Goal: Task Accomplishment & Management: Manage account settings

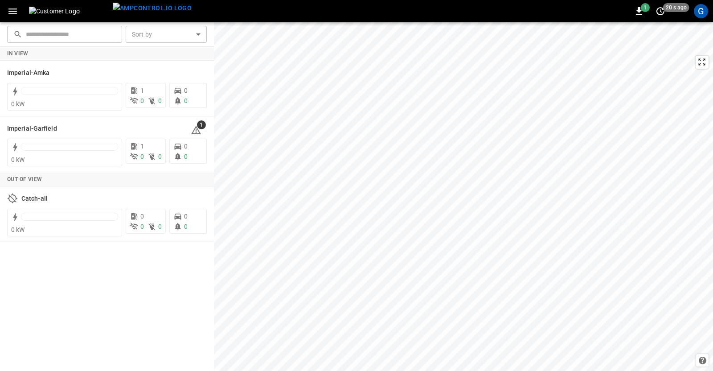
click at [704, 20] on div "1 20 s ago G" at bounding box center [356, 11] width 713 height 22
click at [706, 12] on div "G" at bounding box center [701, 11] width 14 height 14
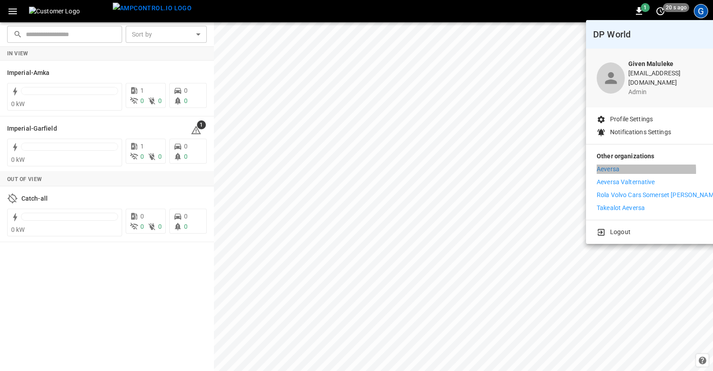
click at [609, 165] on p "Aeversa" at bounding box center [607, 168] width 23 height 9
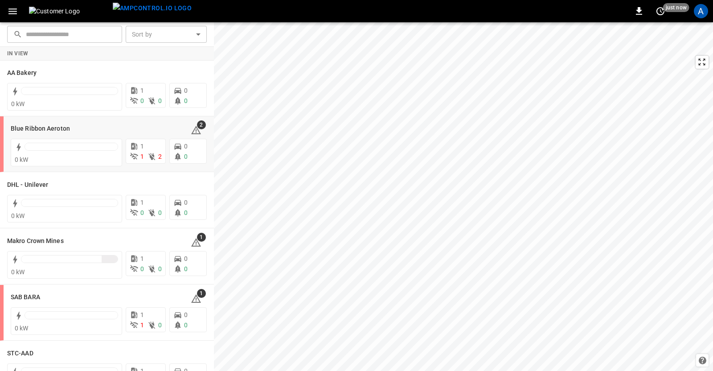
click at [25, 128] on h6 "Blue Ribbon Aeroton" at bounding box center [40, 129] width 59 height 10
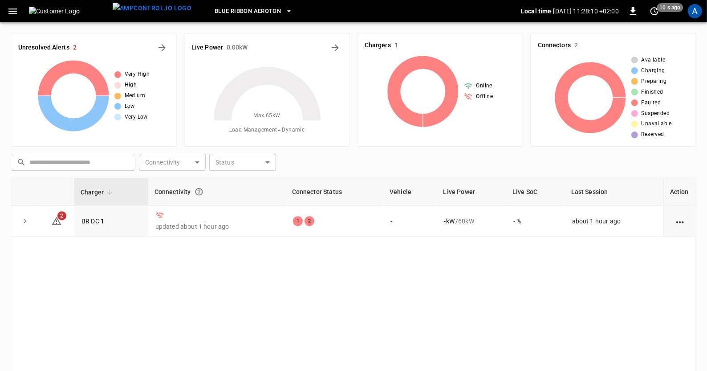
click at [13, 15] on icon "button" at bounding box center [12, 11] width 11 height 11
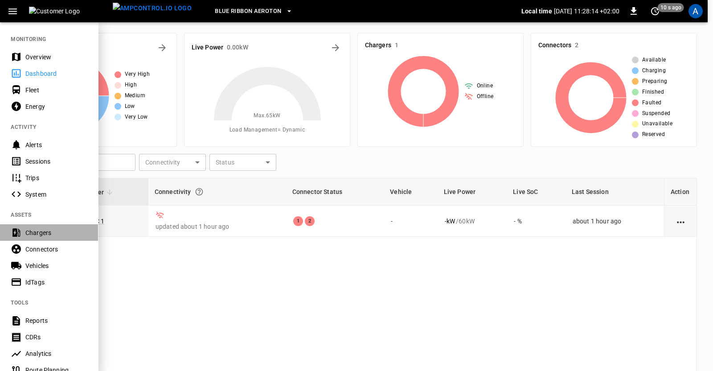
click at [36, 234] on div "Chargers" at bounding box center [56, 232] width 62 height 9
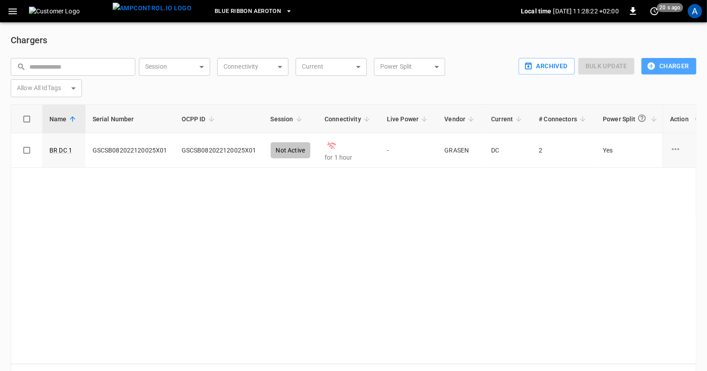
click at [652, 65] on icon "button" at bounding box center [651, 65] width 9 height 9
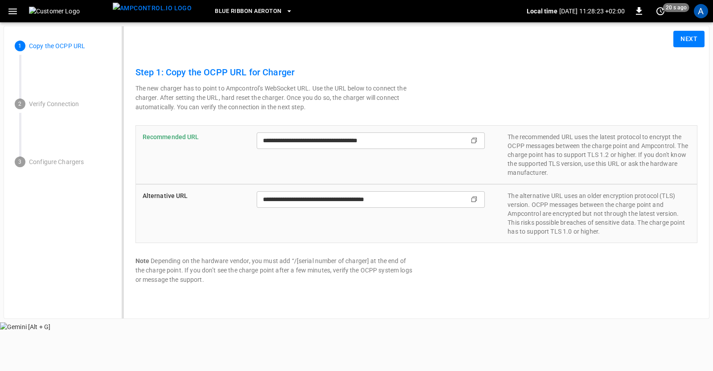
type input "**********"
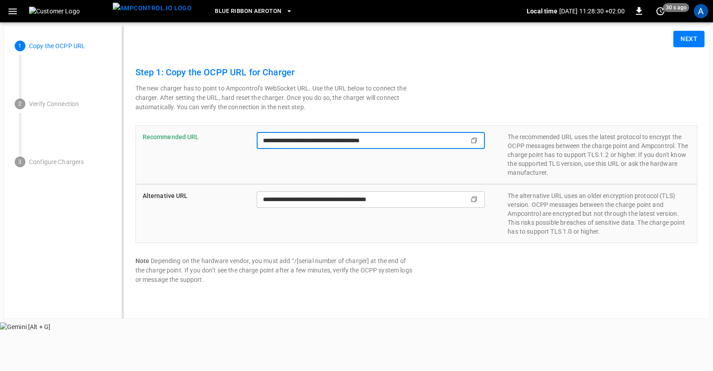
drag, startPoint x: 334, startPoint y: 139, endPoint x: 281, endPoint y: 145, distance: 53.4
click at [281, 145] on input "**********" at bounding box center [354, 140] width 194 height 16
drag, startPoint x: 394, startPoint y: 139, endPoint x: 363, endPoint y: 139, distance: 30.7
click at [363, 139] on input "**********" at bounding box center [354, 140] width 194 height 16
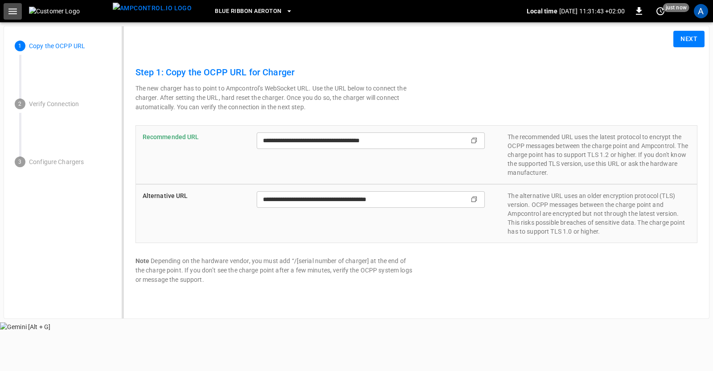
click at [12, 10] on icon "button" at bounding box center [12, 11] width 11 height 11
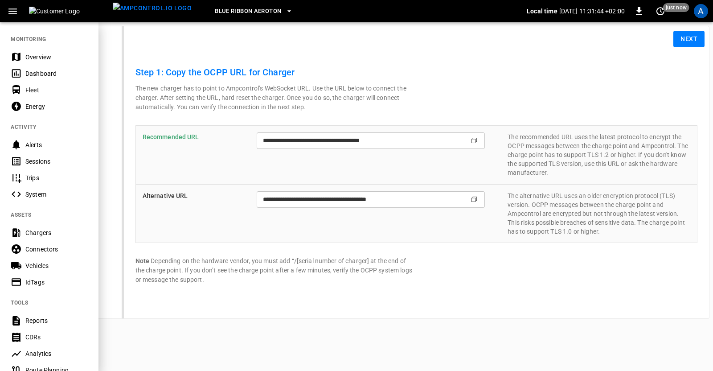
click at [39, 71] on div "Dashboard" at bounding box center [56, 73] width 62 height 9
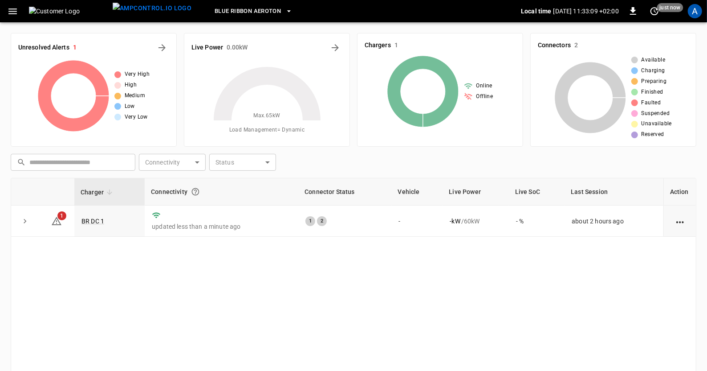
click at [95, 221] on link "BR DC 1" at bounding box center [93, 220] width 23 height 7
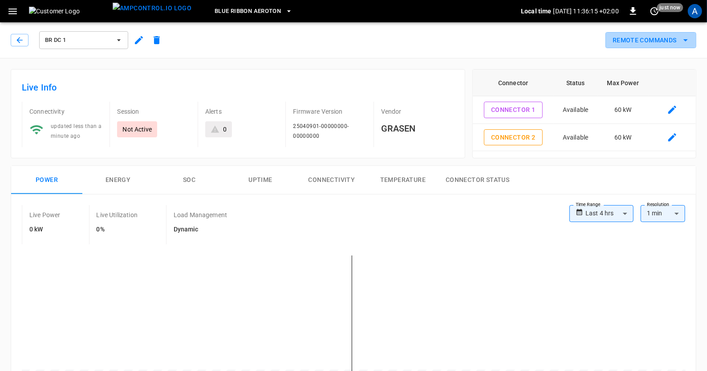
click at [688, 38] on icon "remote commands options" at bounding box center [686, 40] width 11 height 11
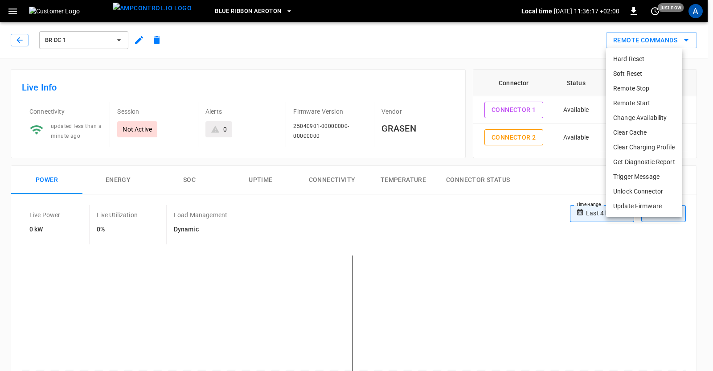
click at [636, 131] on li "Clear Cache" at bounding box center [644, 132] width 76 height 15
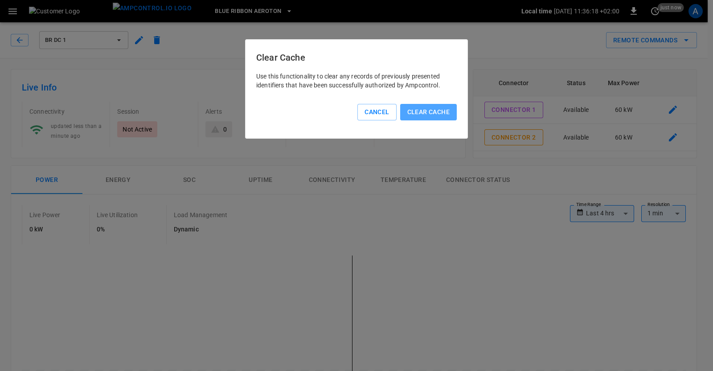
click at [442, 111] on button "Clear Cache" at bounding box center [428, 112] width 57 height 16
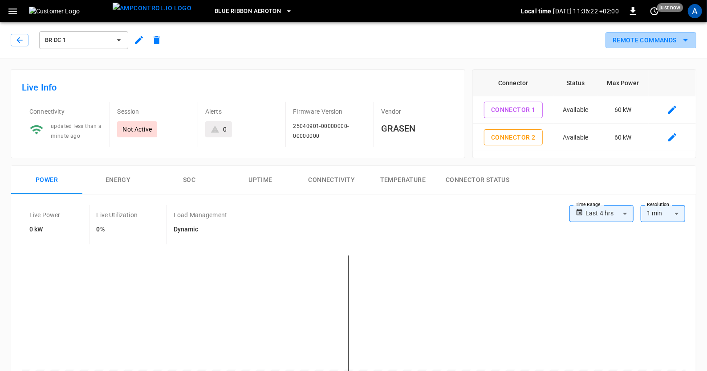
click at [685, 40] on icon "remote commands options" at bounding box center [686, 40] width 4 height 2
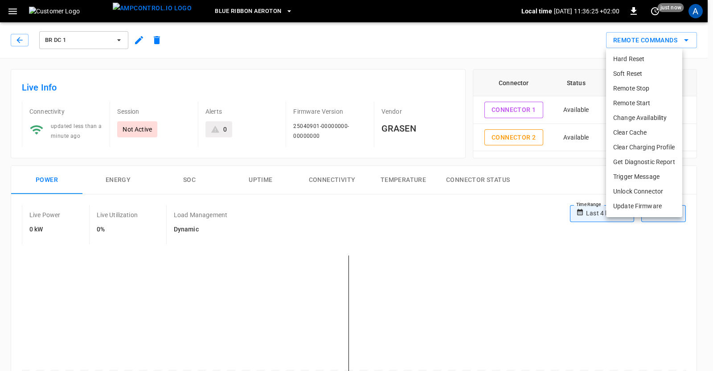
click at [631, 144] on li "Clear Charging Profile" at bounding box center [644, 147] width 76 height 15
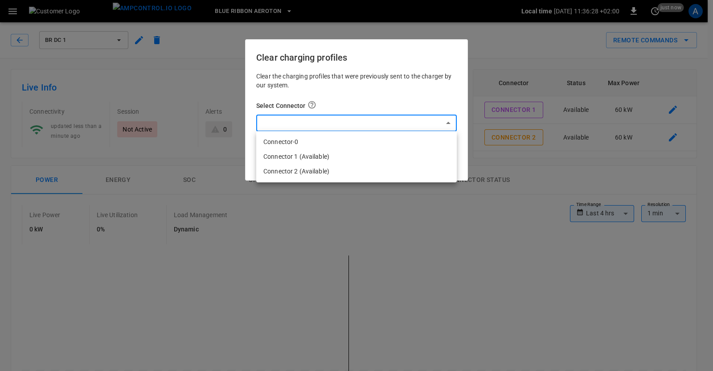
click at [292, 142] on li "Connector-0" at bounding box center [356, 142] width 200 height 15
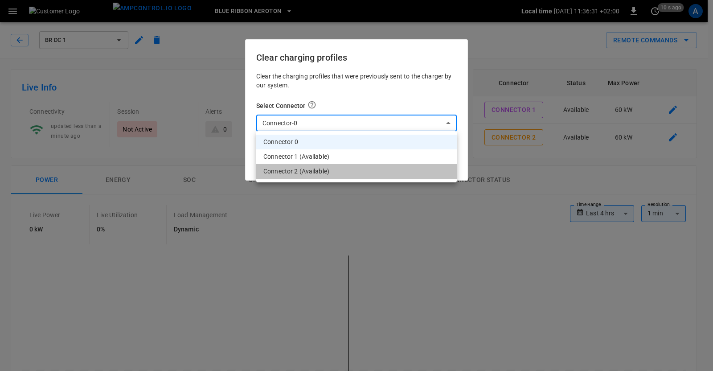
click at [318, 170] on li "Connector 2 (Available)" at bounding box center [356, 171] width 200 height 15
type input "**********"
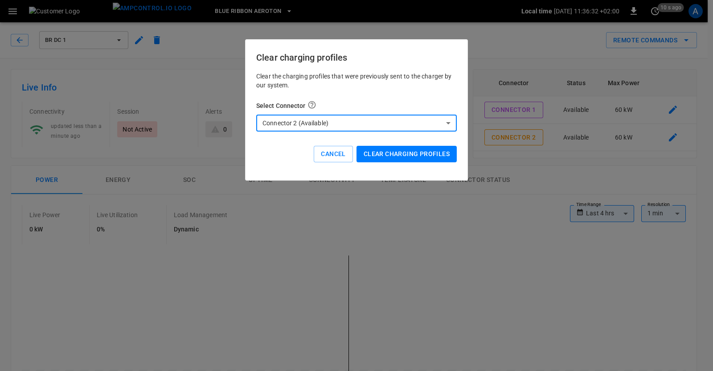
click at [387, 153] on button "Clear charging profiles" at bounding box center [406, 154] width 100 height 16
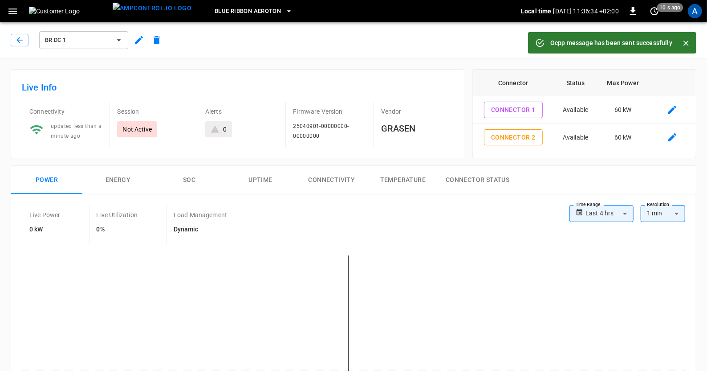
click at [688, 43] on icon "Close" at bounding box center [686, 43] width 9 height 9
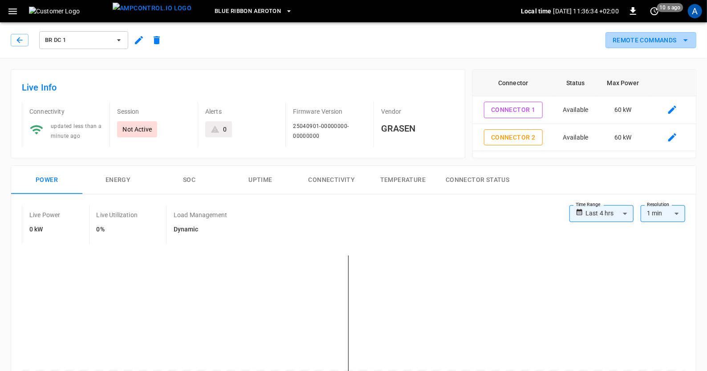
click at [688, 43] on icon "remote commands options" at bounding box center [686, 40] width 11 height 11
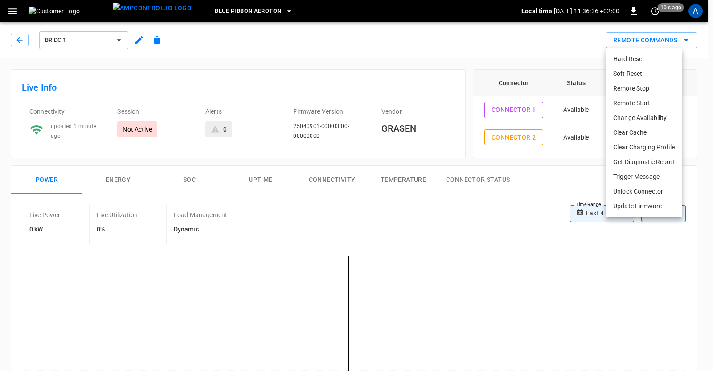
click at [640, 144] on li "Clear Charging Profile" at bounding box center [644, 147] width 76 height 15
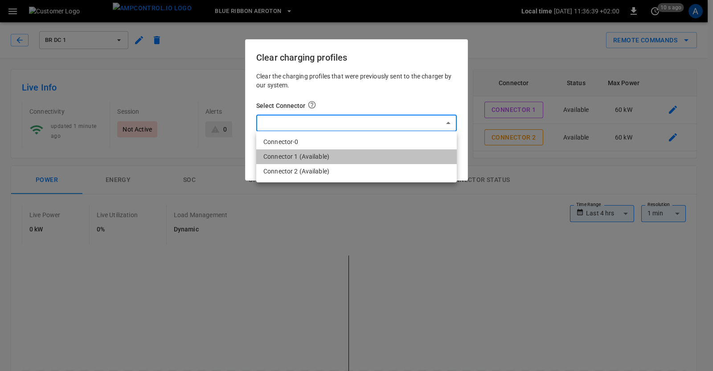
click at [289, 157] on li "Connector 1 (Available)" at bounding box center [356, 156] width 200 height 15
type input "**********"
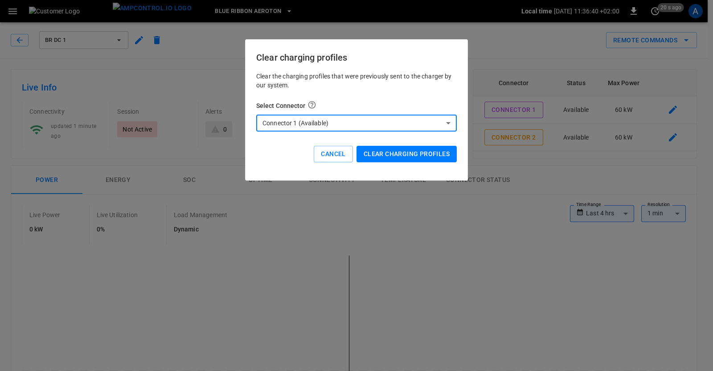
click at [394, 156] on button "Clear charging profiles" at bounding box center [406, 154] width 100 height 16
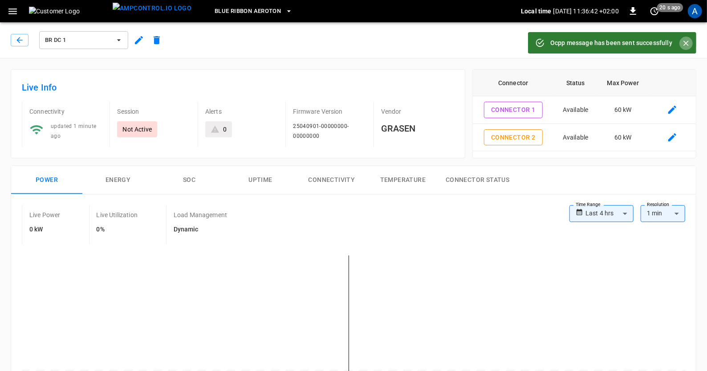
click at [688, 42] on icon "Close" at bounding box center [686, 43] width 5 height 5
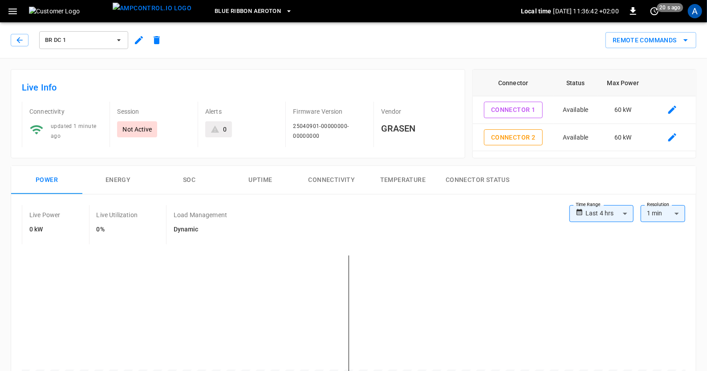
click at [688, 42] on icon "remote commands options" at bounding box center [686, 40] width 11 height 11
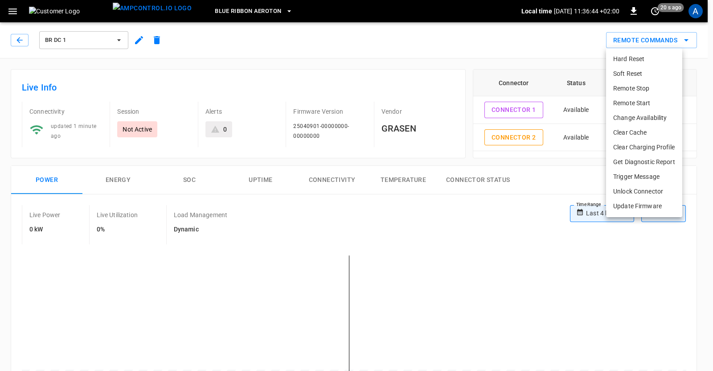
click at [638, 145] on li "Clear Charging Profile" at bounding box center [644, 147] width 76 height 15
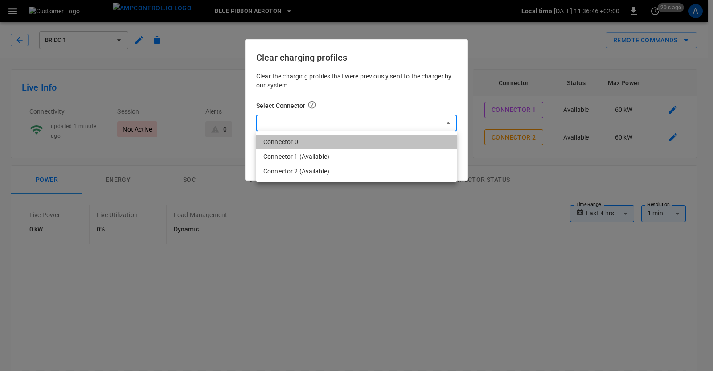
click at [274, 143] on li "Connector-0" at bounding box center [356, 142] width 200 height 15
type input "*"
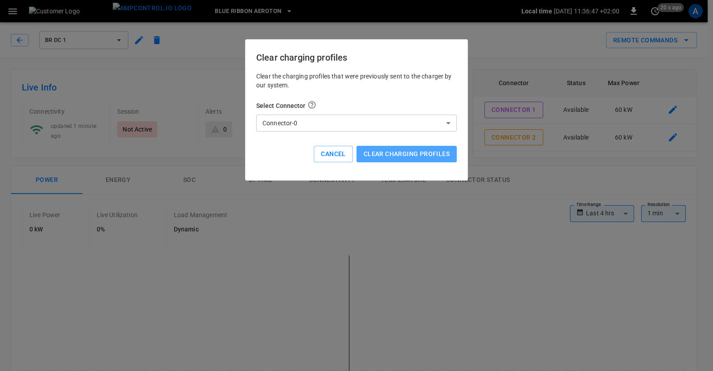
click at [401, 155] on button "Clear charging profiles" at bounding box center [406, 154] width 100 height 16
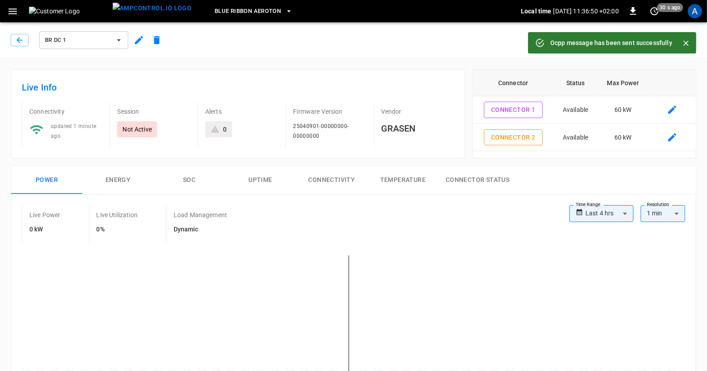
click at [686, 41] on icon "Close" at bounding box center [686, 43] width 9 height 9
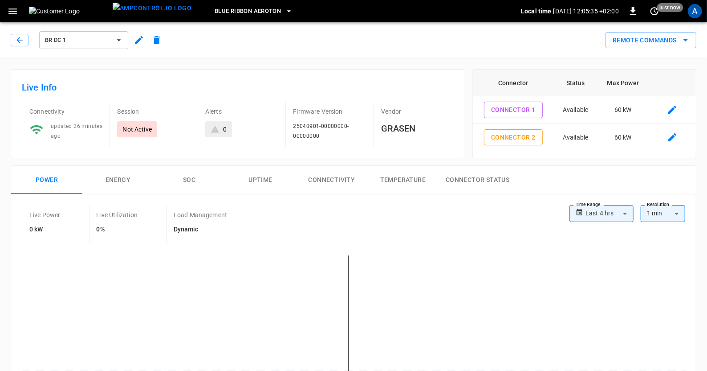
click at [14, 10] on icon "button" at bounding box center [12, 11] width 11 height 11
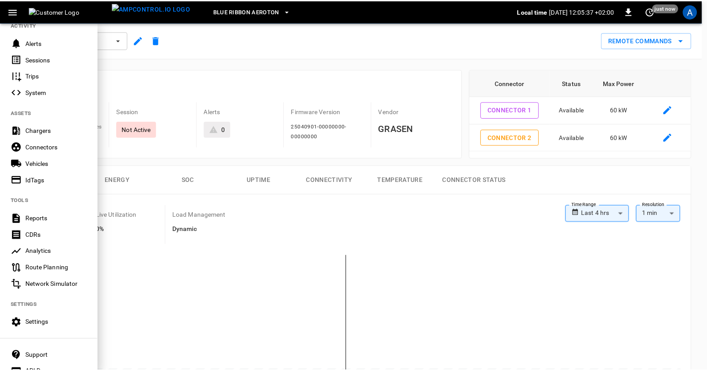
scroll to position [143, 0]
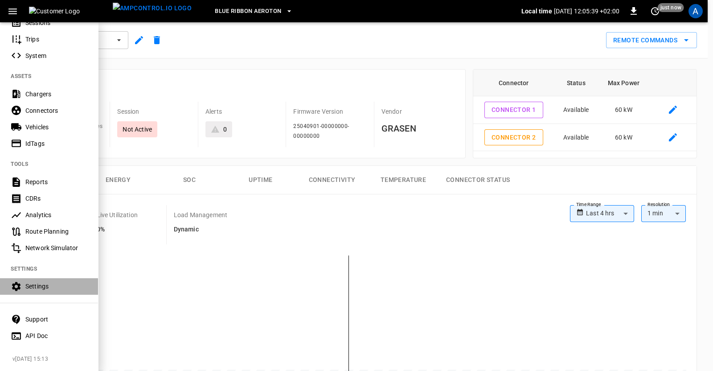
click at [33, 282] on div "Settings" at bounding box center [56, 286] width 62 height 9
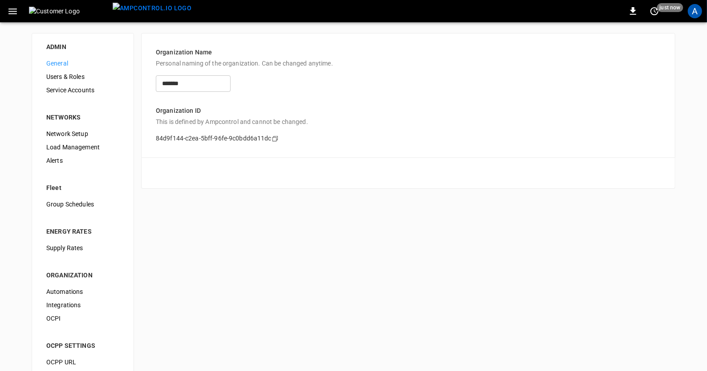
scroll to position [29, 0]
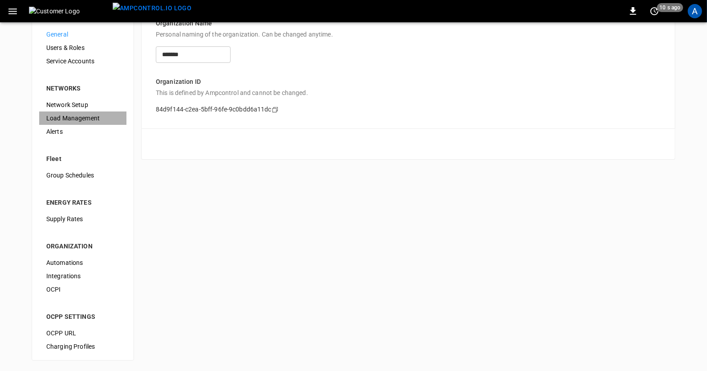
click at [65, 116] on span "Load Management" at bounding box center [82, 118] width 73 height 9
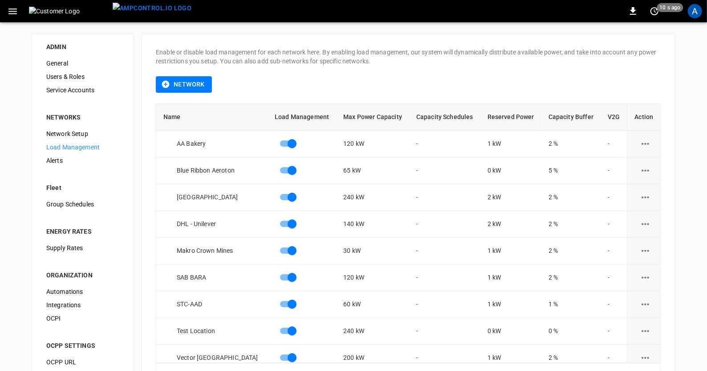
scroll to position [0, 0]
click at [643, 168] on icon "load management options" at bounding box center [645, 169] width 11 height 11
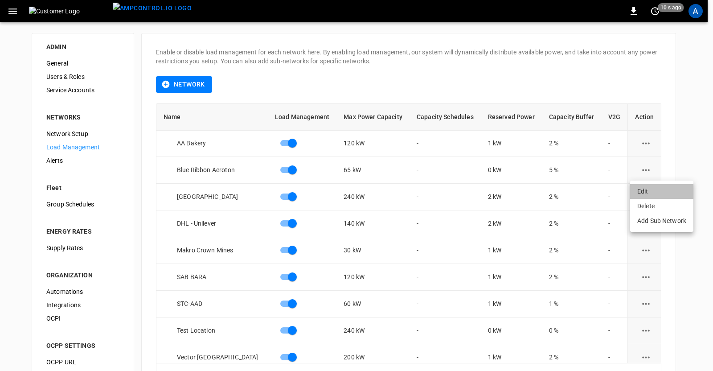
click at [644, 188] on li "Edit" at bounding box center [661, 191] width 63 height 15
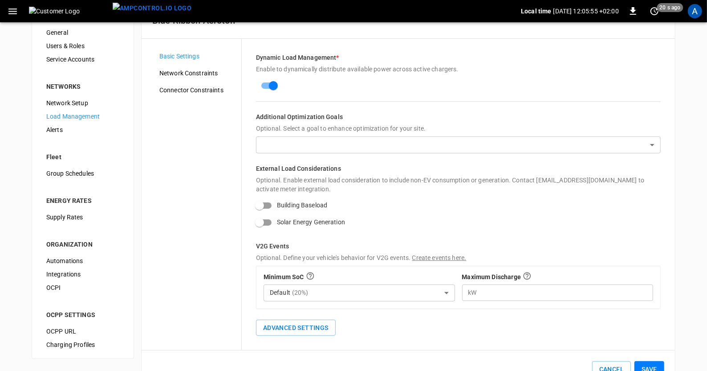
scroll to position [16, 0]
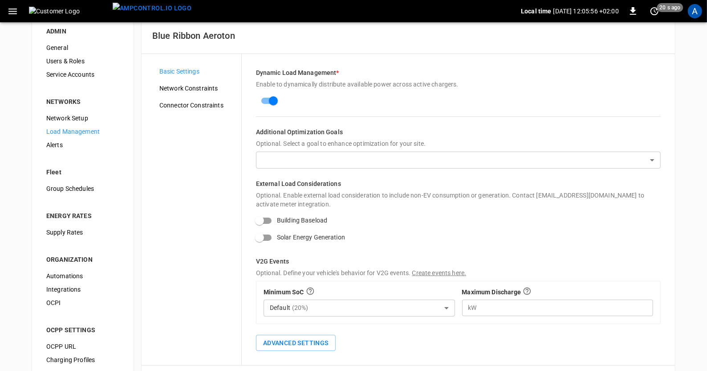
click at [181, 85] on span "Network Constraints" at bounding box center [196, 88] width 75 height 9
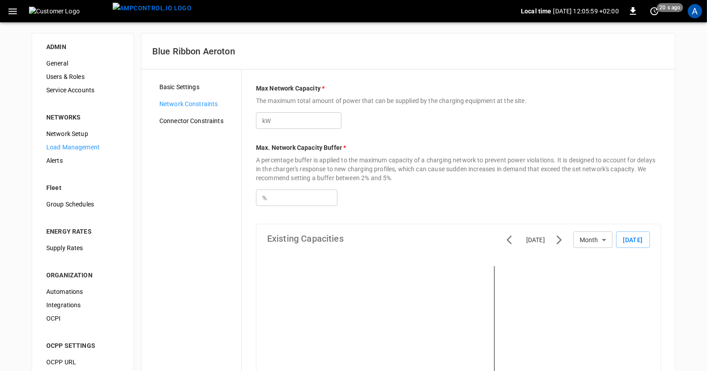
click at [192, 120] on span "Connector Constraints" at bounding box center [196, 120] width 75 height 9
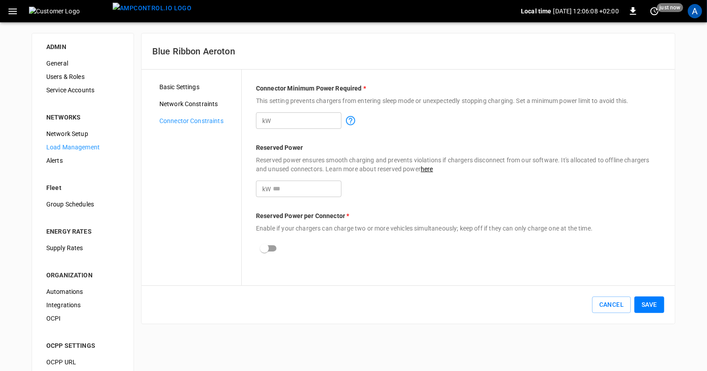
click at [656, 301] on button "Save" at bounding box center [650, 304] width 30 height 16
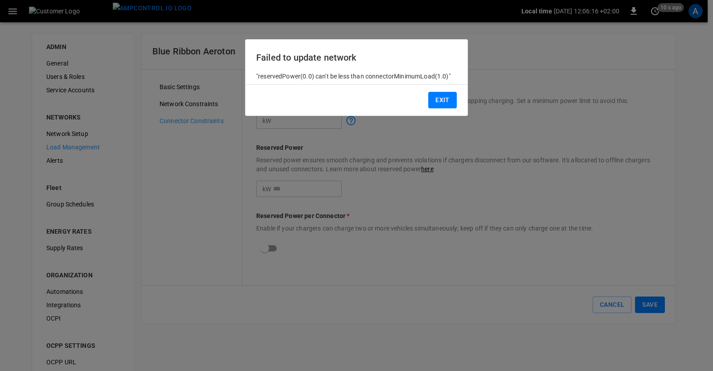
click at [439, 101] on button "Exit" at bounding box center [442, 100] width 29 height 16
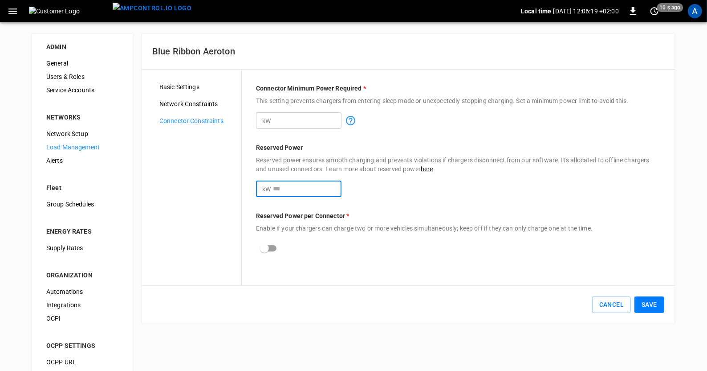
click at [290, 189] on input "*" at bounding box center [307, 188] width 69 height 16
type input "*"
click at [643, 304] on button "Save" at bounding box center [650, 304] width 30 height 16
click at [198, 102] on span "Network Constraints" at bounding box center [196, 103] width 75 height 9
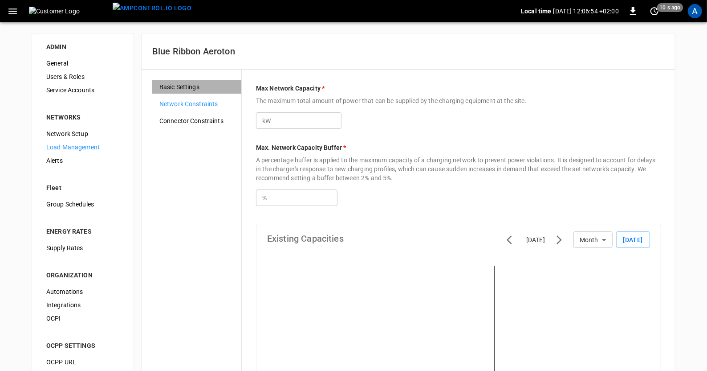
click at [184, 86] on span "Basic Settings" at bounding box center [196, 86] width 75 height 9
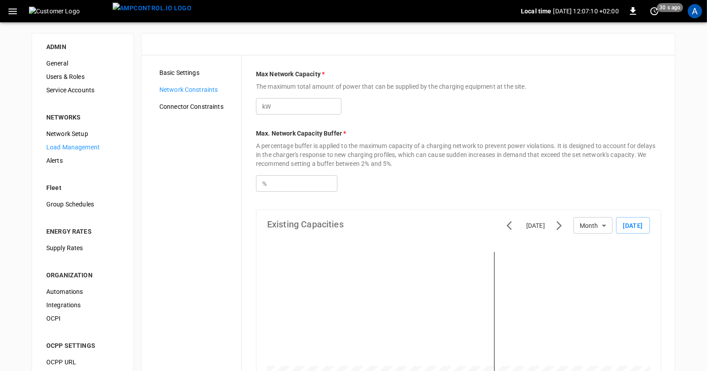
click at [8, 11] on icon "button" at bounding box center [12, 11] width 11 height 11
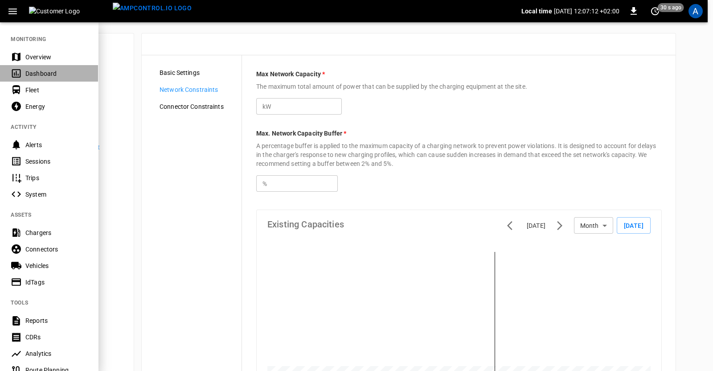
click at [42, 74] on div "Dashboard" at bounding box center [56, 73] width 62 height 9
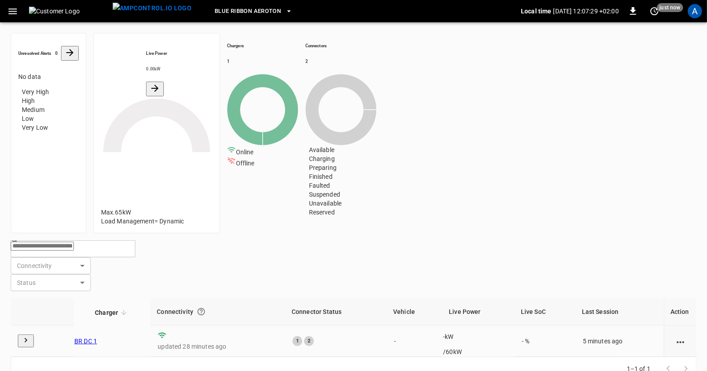
click at [14, 9] on icon "button" at bounding box center [12, 11] width 8 height 6
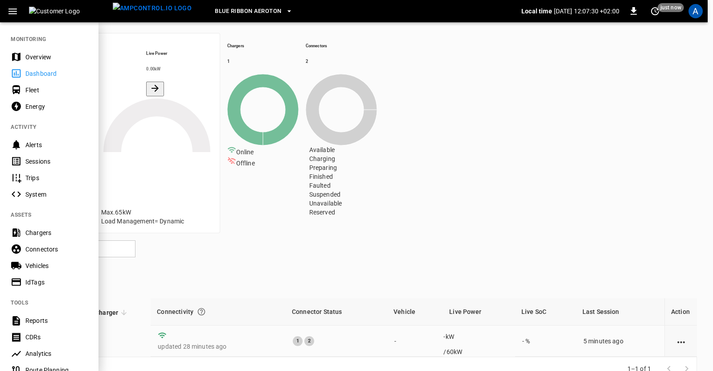
click at [177, 261] on div at bounding box center [356, 185] width 713 height 371
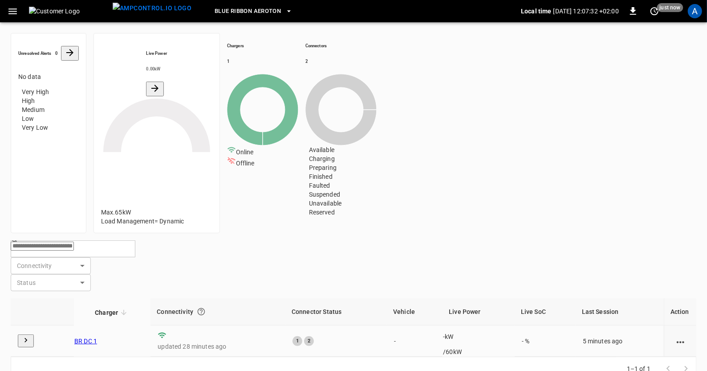
click at [93, 337] on link "BR DC 1" at bounding box center [85, 340] width 23 height 7
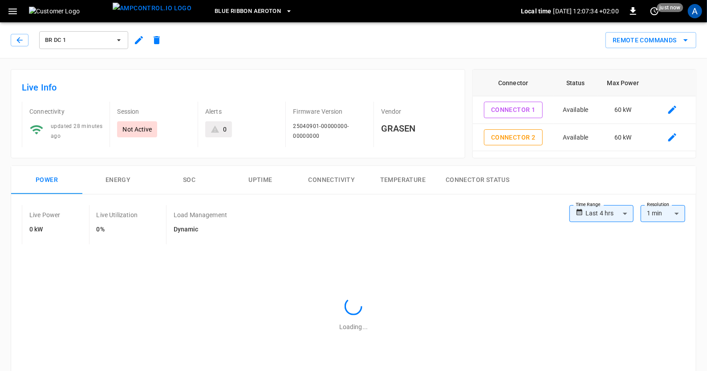
click at [686, 39] on icon "remote commands options" at bounding box center [686, 40] width 11 height 11
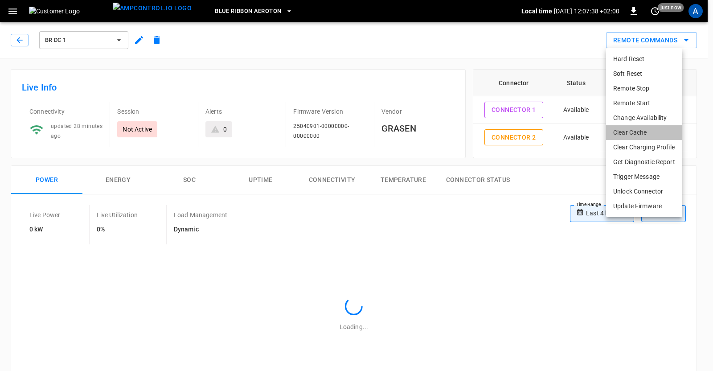
click at [633, 136] on li "Clear Cache" at bounding box center [644, 132] width 76 height 15
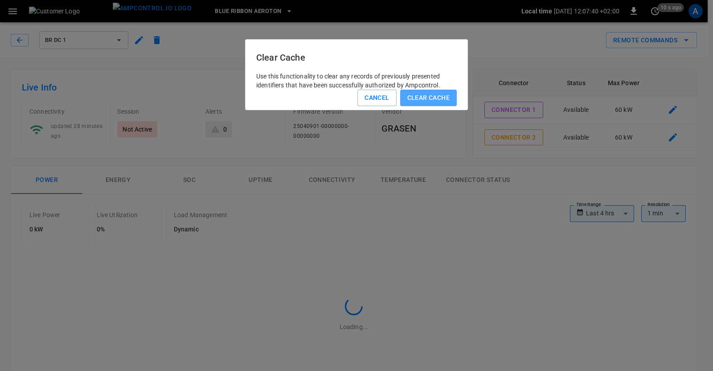
click at [447, 106] on button "Clear Cache" at bounding box center [428, 98] width 57 height 16
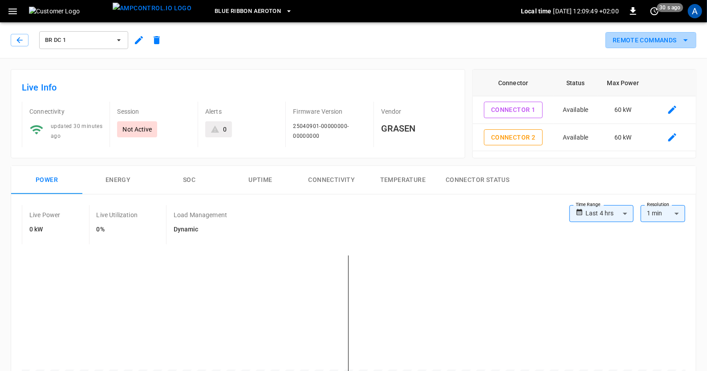
click at [683, 35] on icon "remote commands options" at bounding box center [686, 40] width 11 height 11
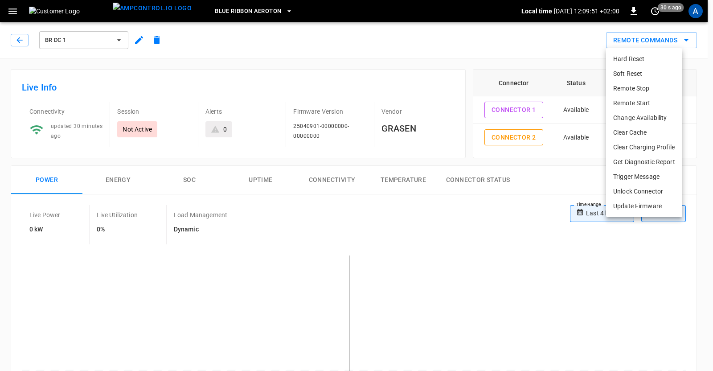
click at [637, 146] on li "Clear Charging Profile" at bounding box center [644, 147] width 76 height 15
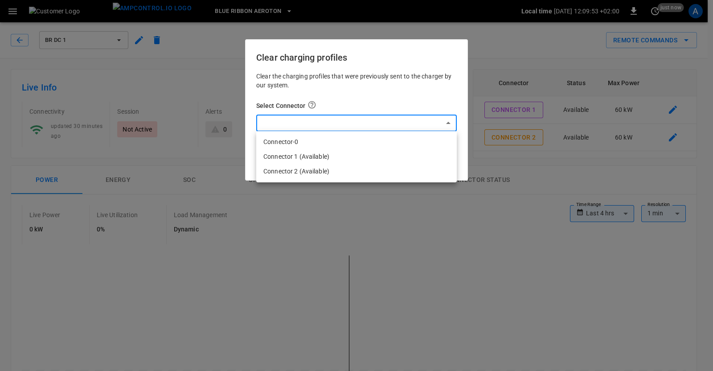
click at [287, 139] on li "Connector-0" at bounding box center [356, 142] width 200 height 15
type input "*"
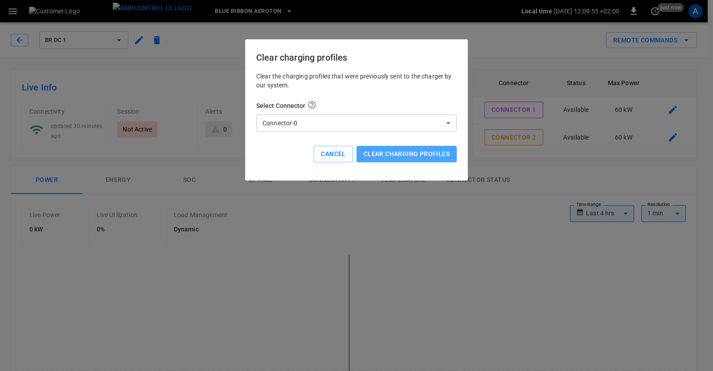
click at [394, 151] on button "Clear charging profiles" at bounding box center [406, 154] width 100 height 16
